Goal: Task Accomplishment & Management: Manage account settings

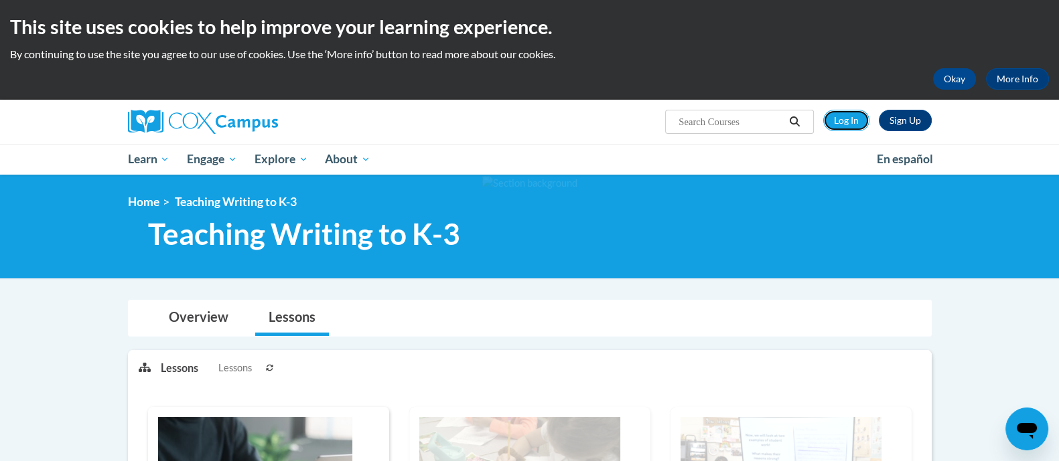
click at [843, 123] on link "Log In" at bounding box center [846, 120] width 46 height 21
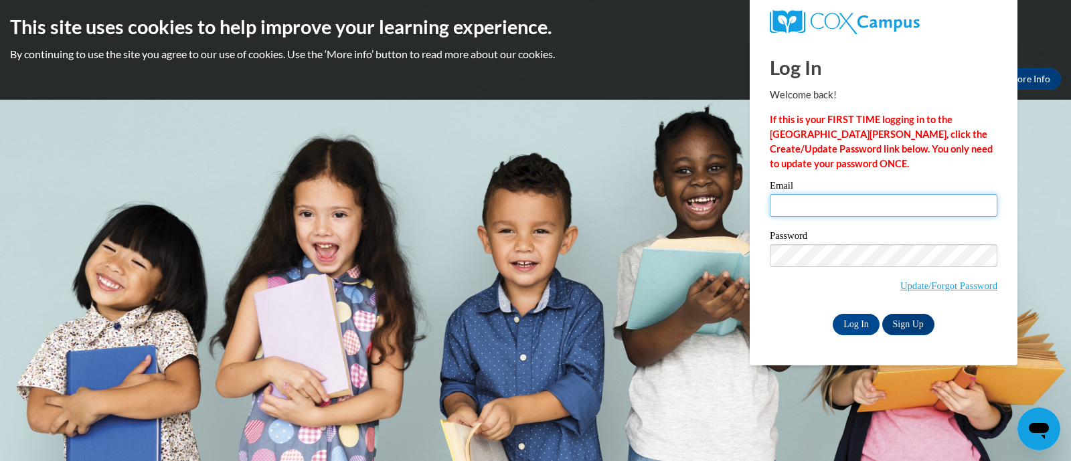
type input "malonekatherine@yahoo.com"
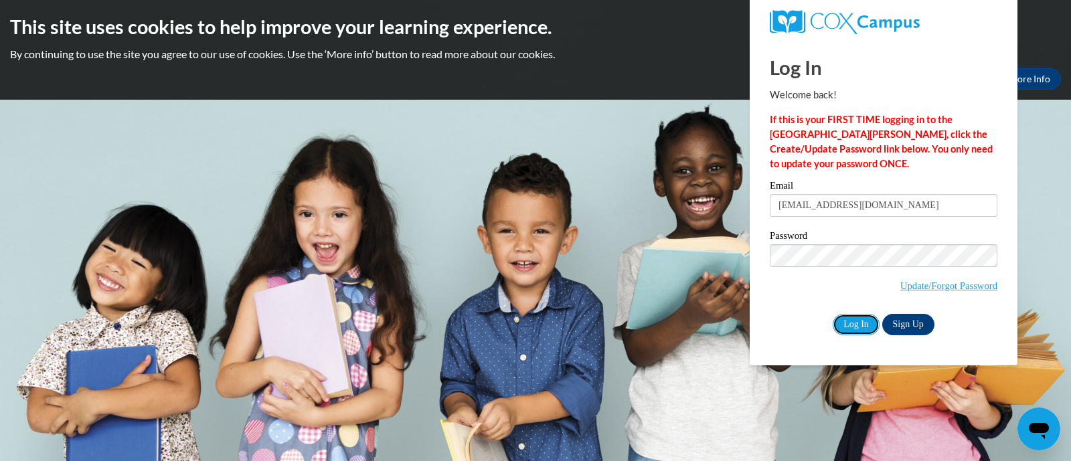
click at [850, 314] on input "Log In" at bounding box center [856, 324] width 47 height 21
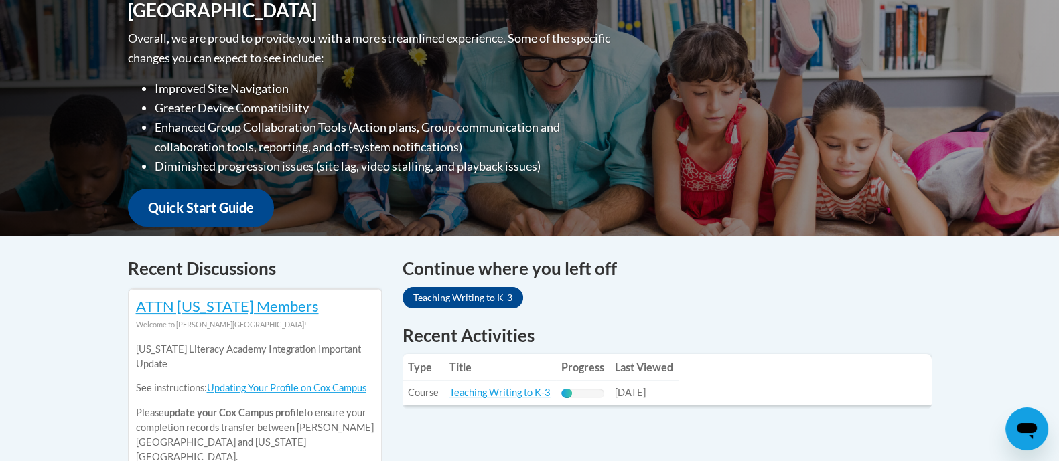
scroll to position [585, 0]
